Goal: Information Seeking & Learning: Learn about a topic

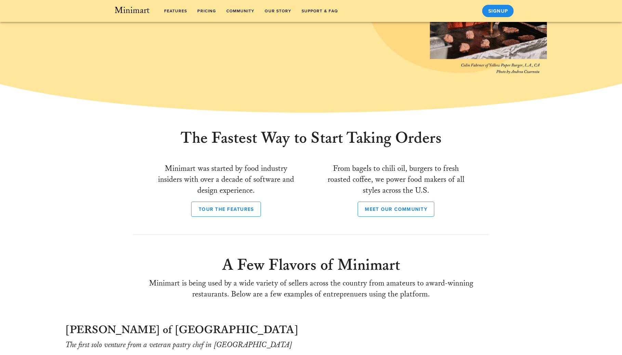
scroll to position [191, 0]
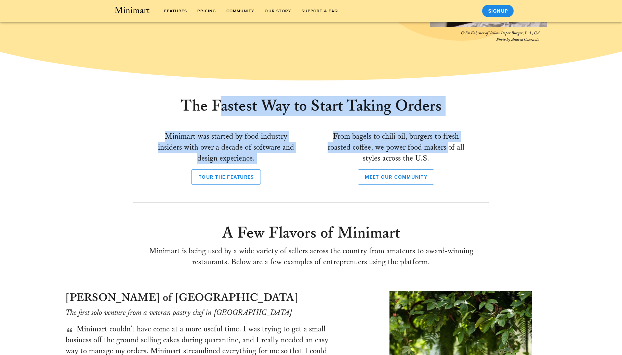
drag, startPoint x: 264, startPoint y: 106, endPoint x: 446, endPoint y: 147, distance: 186.8
click at [446, 147] on div "The Fastest Way to Start Taking Orders Minimart was started by food industry in…" at bounding box center [311, 142] width 340 height 99
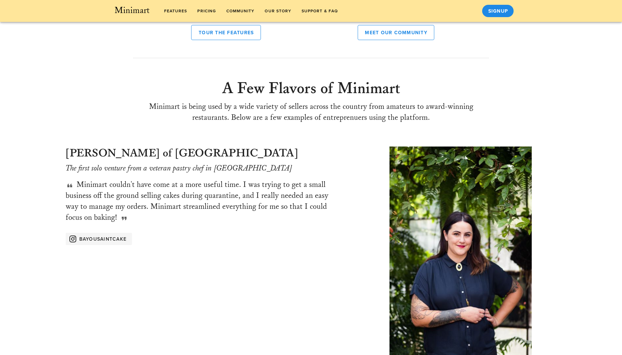
scroll to position [0, 0]
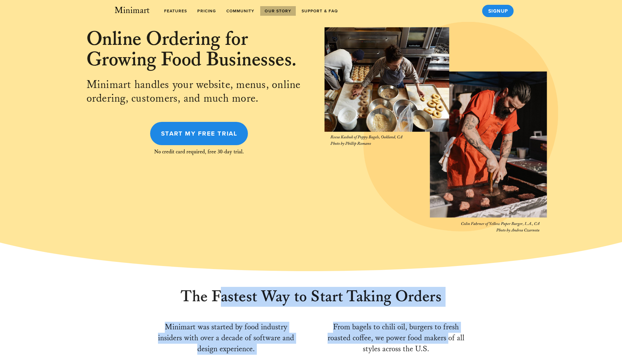
click at [267, 11] on span "Our Story" at bounding box center [277, 11] width 27 height 5
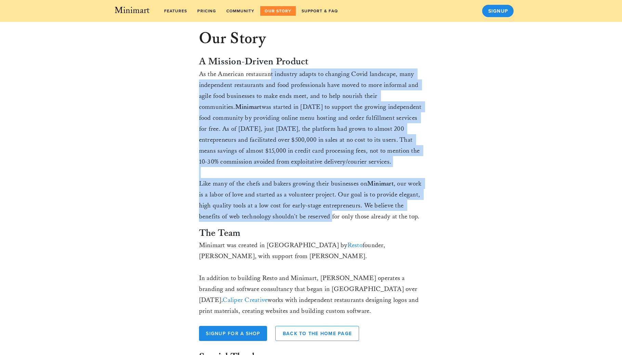
drag, startPoint x: 269, startPoint y: 84, endPoint x: 347, endPoint y: 284, distance: 214.2
click at [347, 281] on div "A Mission-Driven Product As the American restaurant industry adapts to changing…" at bounding box center [311, 185] width 224 height 261
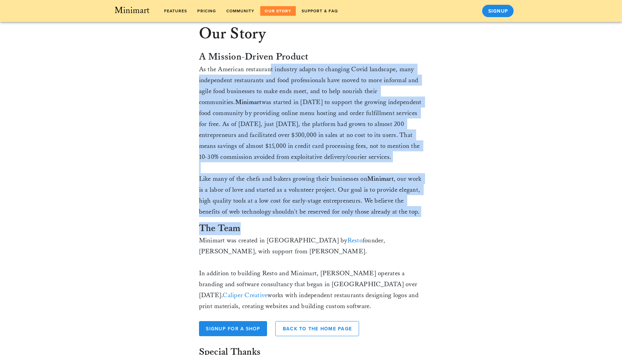
scroll to position [104, 0]
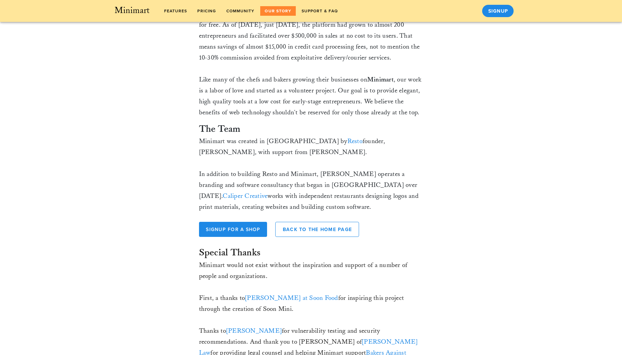
drag, startPoint x: 292, startPoint y: 211, endPoint x: 296, endPoint y: 242, distance: 30.7
click at [296, 212] on div "A Mission-Driven Product As the American restaurant industry adapts to changing…" at bounding box center [311, 81] width 224 height 261
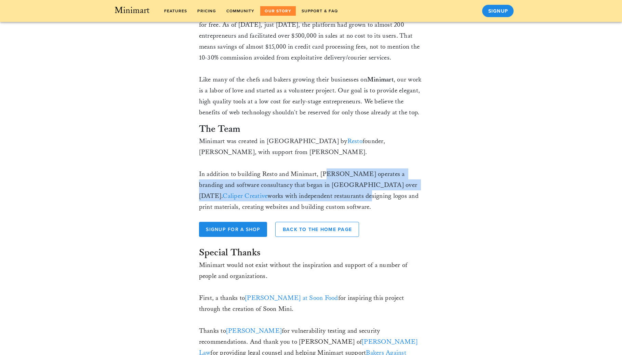
drag, startPoint x: 296, startPoint y: 241, endPoint x: 284, endPoint y: 266, distance: 27.7
click at [284, 212] on div "A Mission-Driven Product As the American restaurant industry adapts to changing…" at bounding box center [311, 81] width 224 height 261
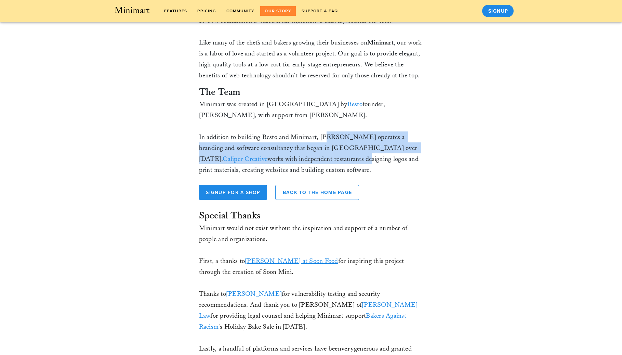
scroll to position [258, 0]
